Goal: Information Seeking & Learning: Learn about a topic

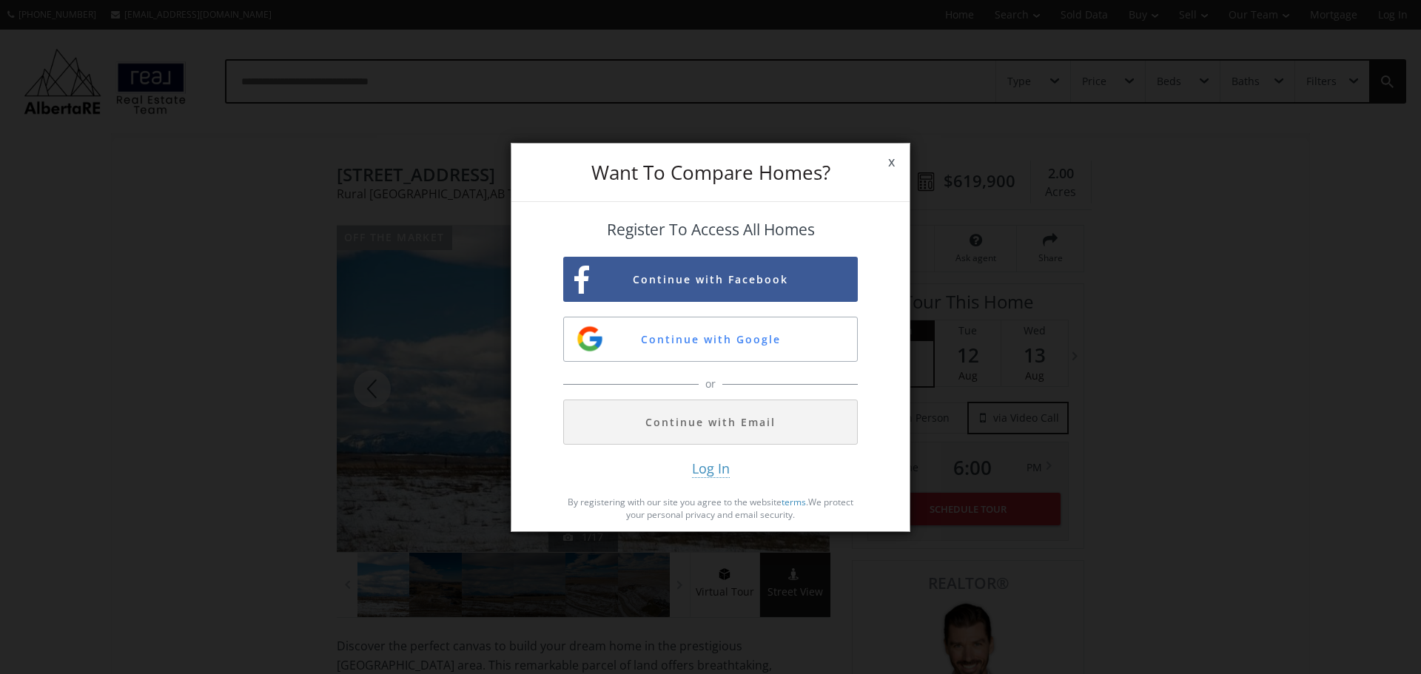
click at [892, 161] on span "x" at bounding box center [892, 161] width 36 height 41
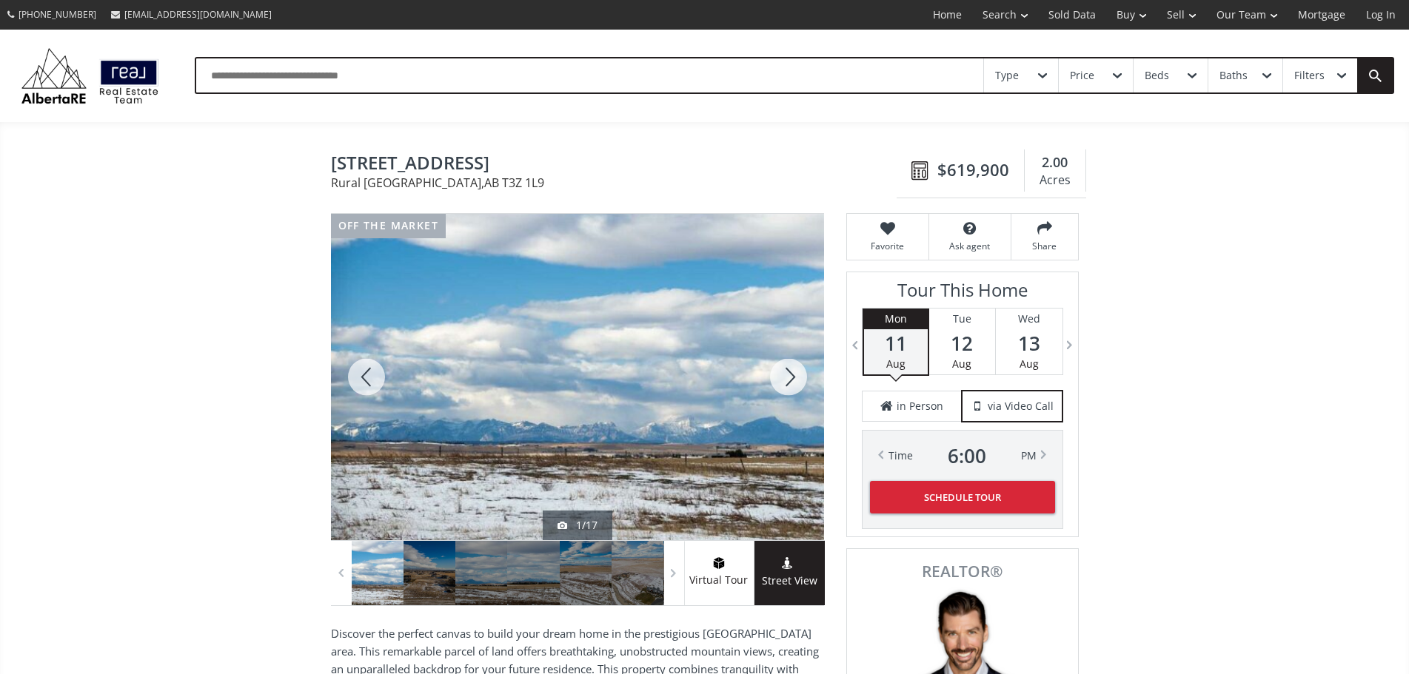
click at [792, 387] on div at bounding box center [788, 377] width 71 height 326
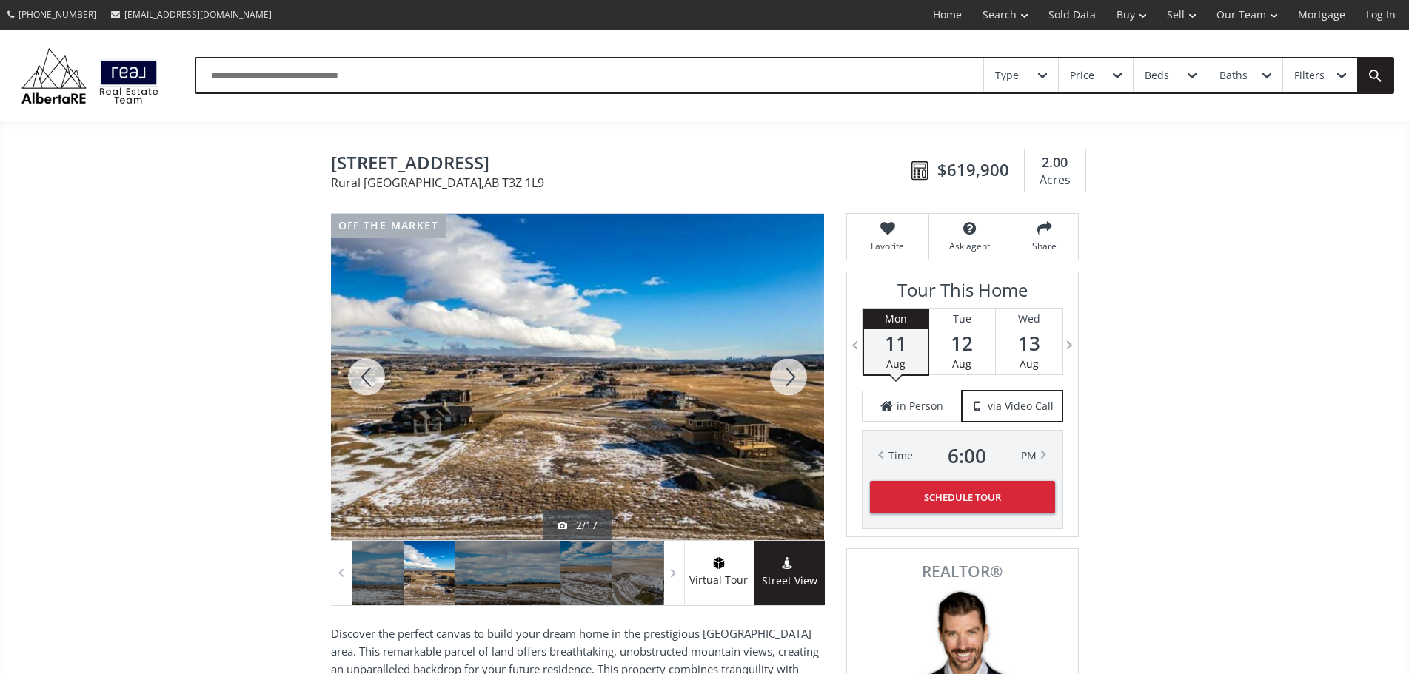
click at [792, 387] on div at bounding box center [788, 377] width 71 height 326
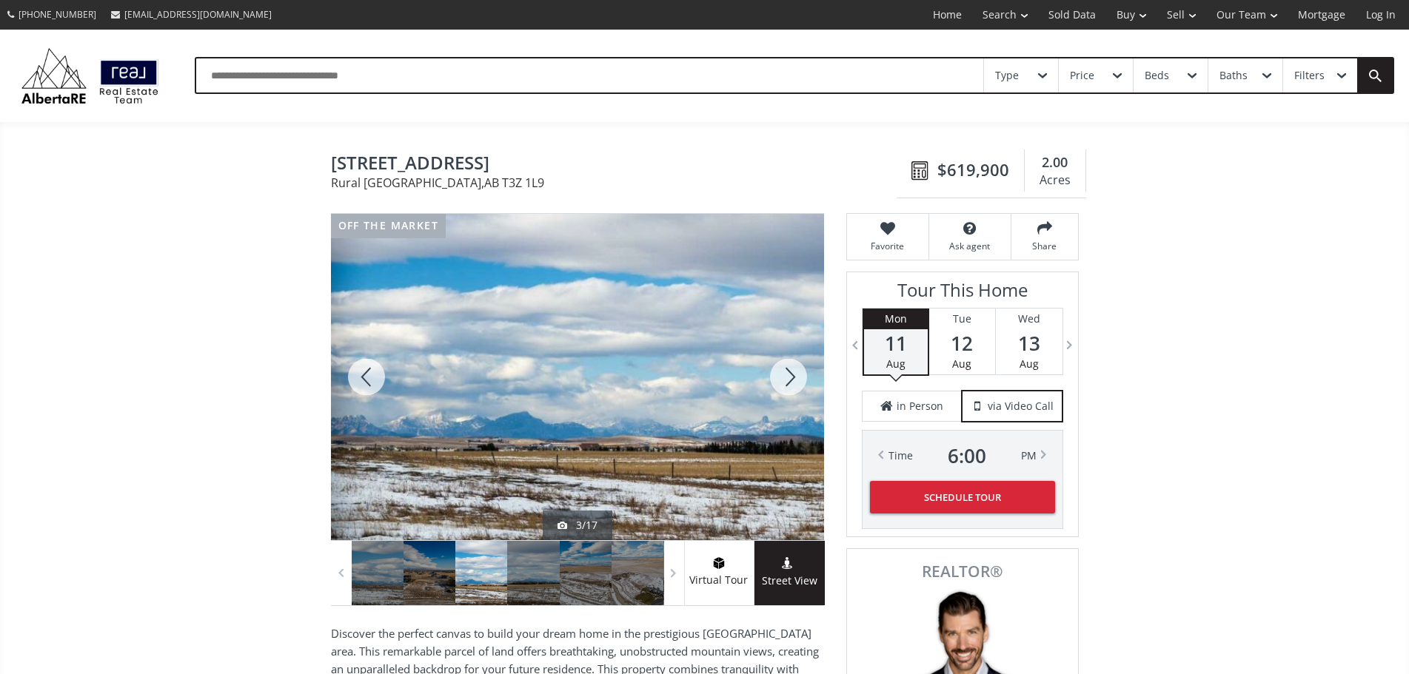
click at [791, 387] on div at bounding box center [788, 377] width 71 height 326
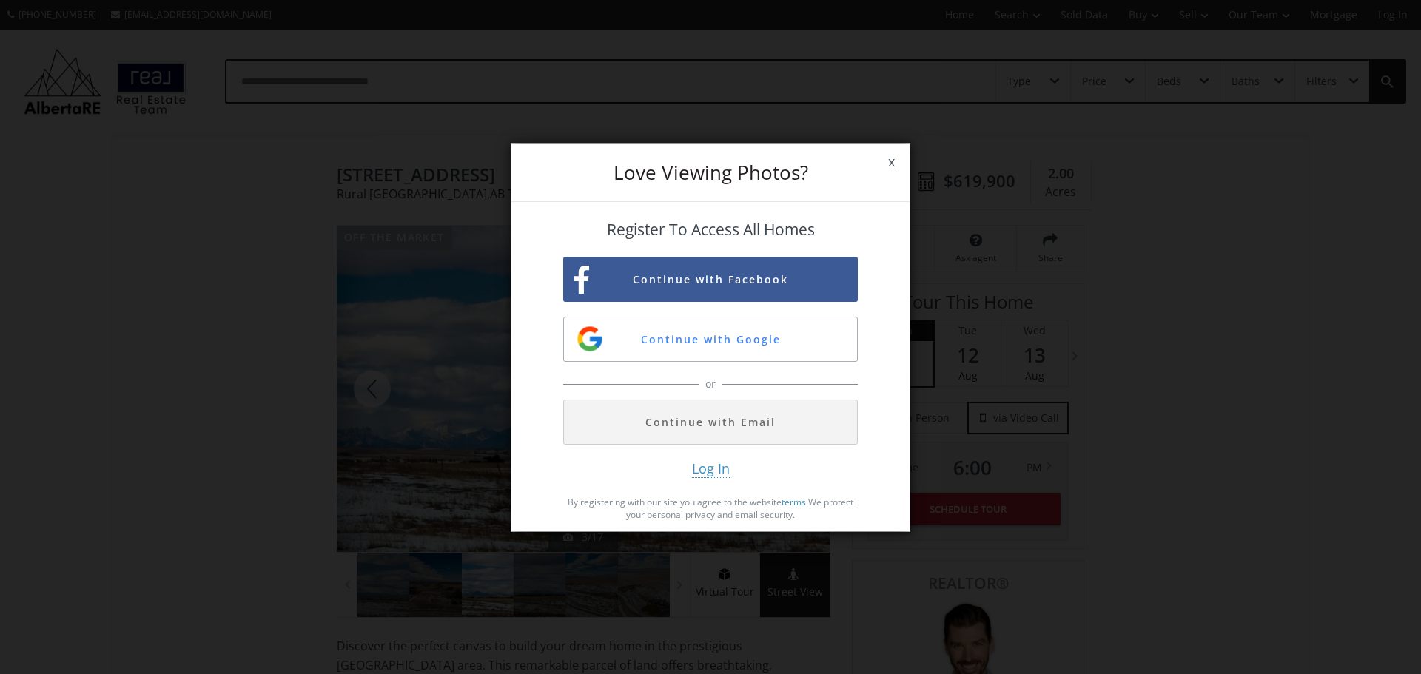
click at [791, 387] on div "or" at bounding box center [710, 384] width 295 height 30
click at [899, 158] on span "x" at bounding box center [892, 161] width 36 height 41
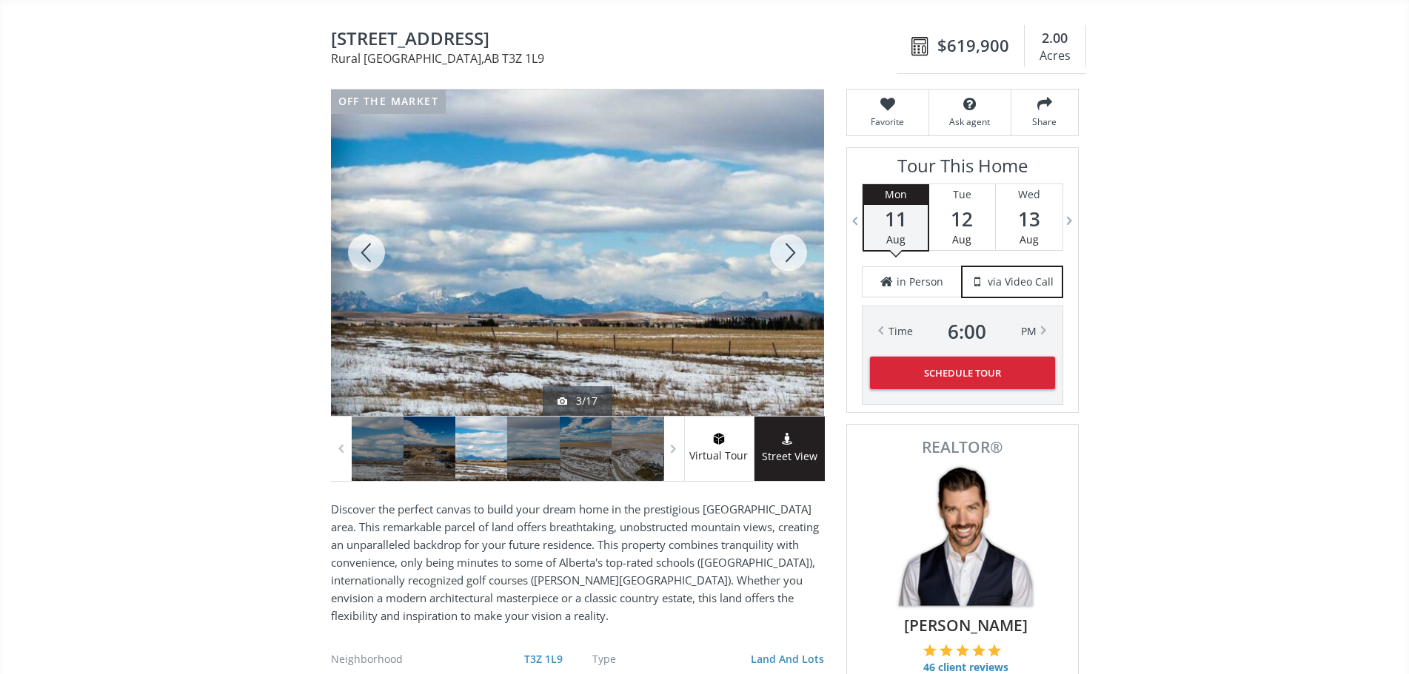
scroll to position [148, 0]
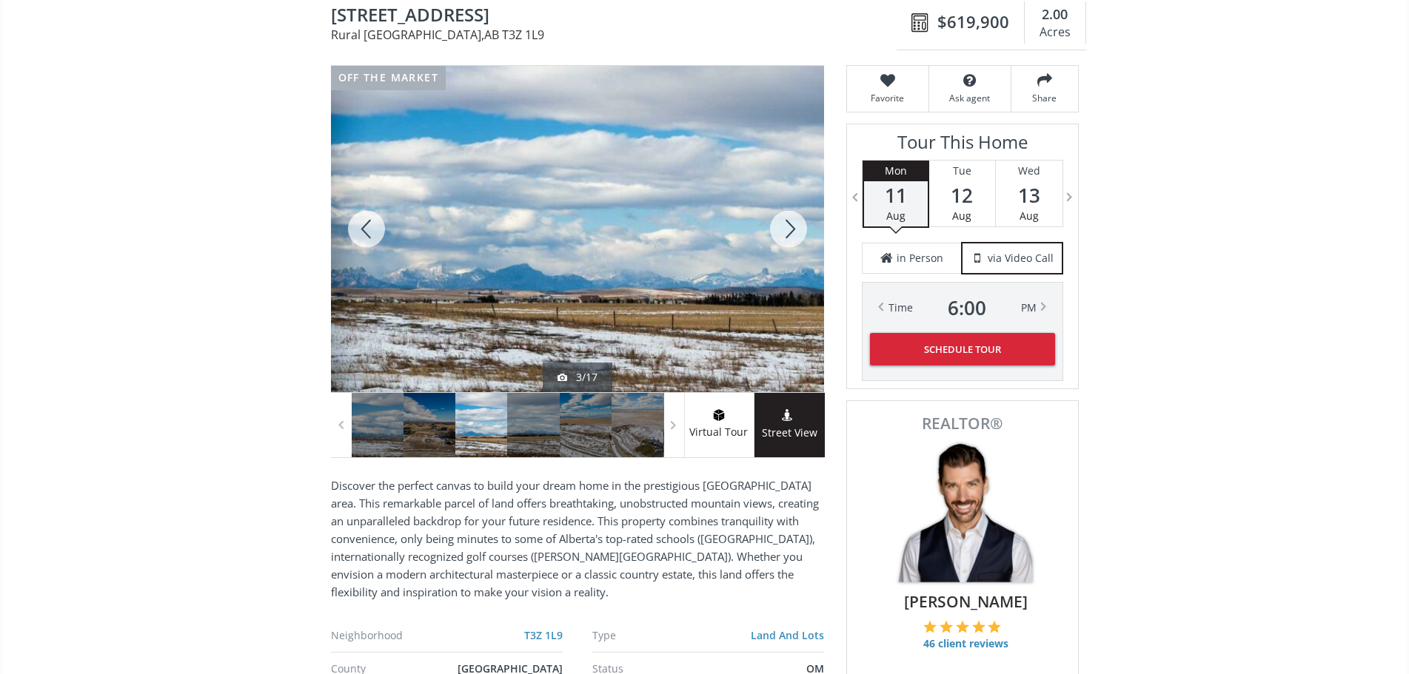
click at [804, 234] on div at bounding box center [788, 229] width 71 height 326
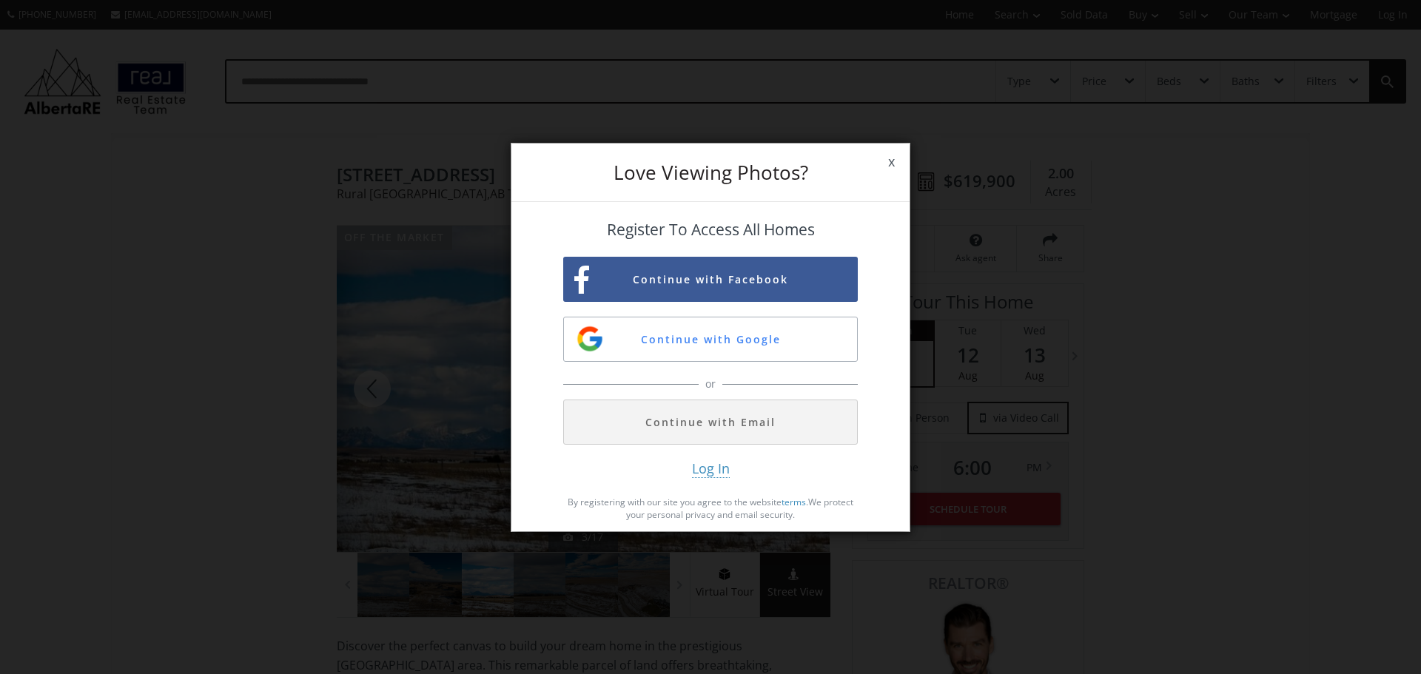
click at [886, 158] on span "x" at bounding box center [892, 161] width 36 height 41
